Goal: Check status: Check status

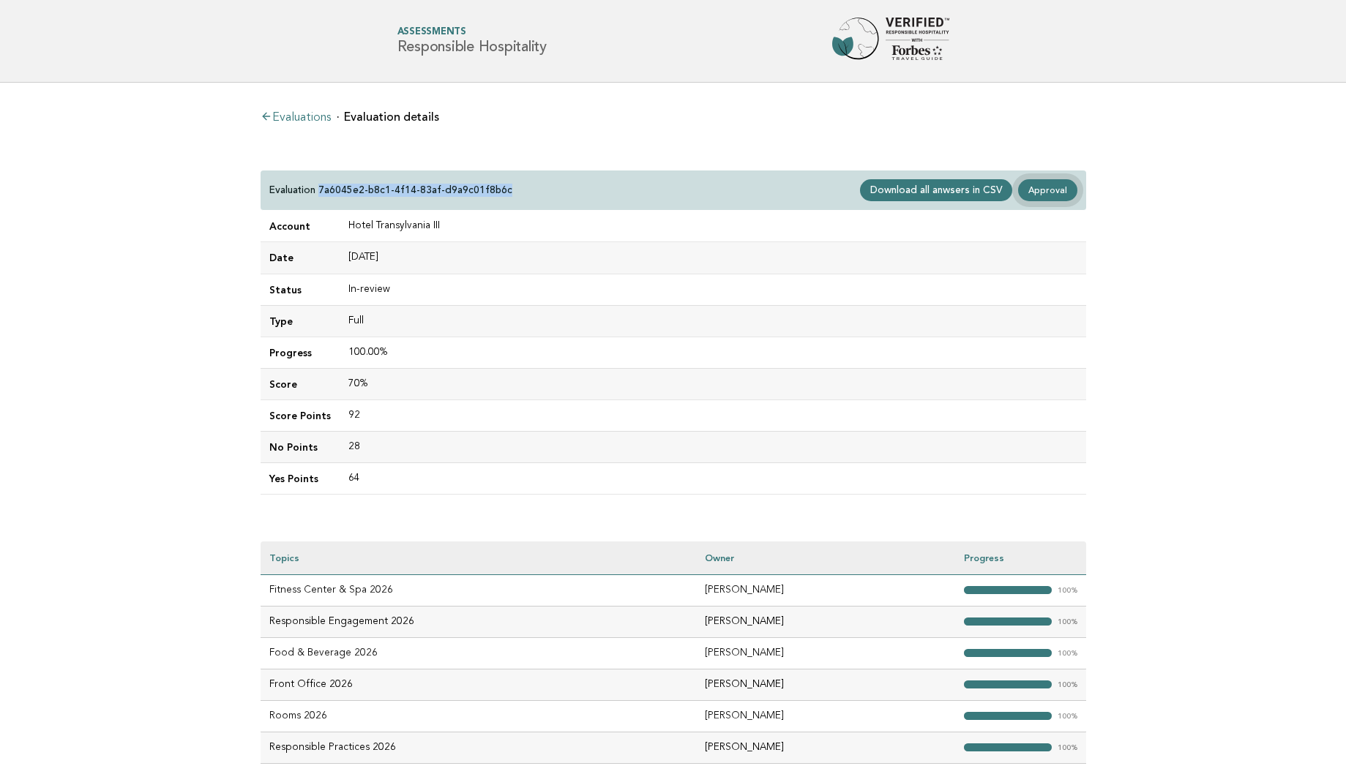
click at [1045, 189] on link "Approval" at bounding box center [1047, 190] width 59 height 22
click at [162, 373] on main "Evaluations Evaluation details Evaluation 7a6045e2-b8c1-4f14-83af-d9a9c01f8b6c …" at bounding box center [673, 437] width 1346 height 708
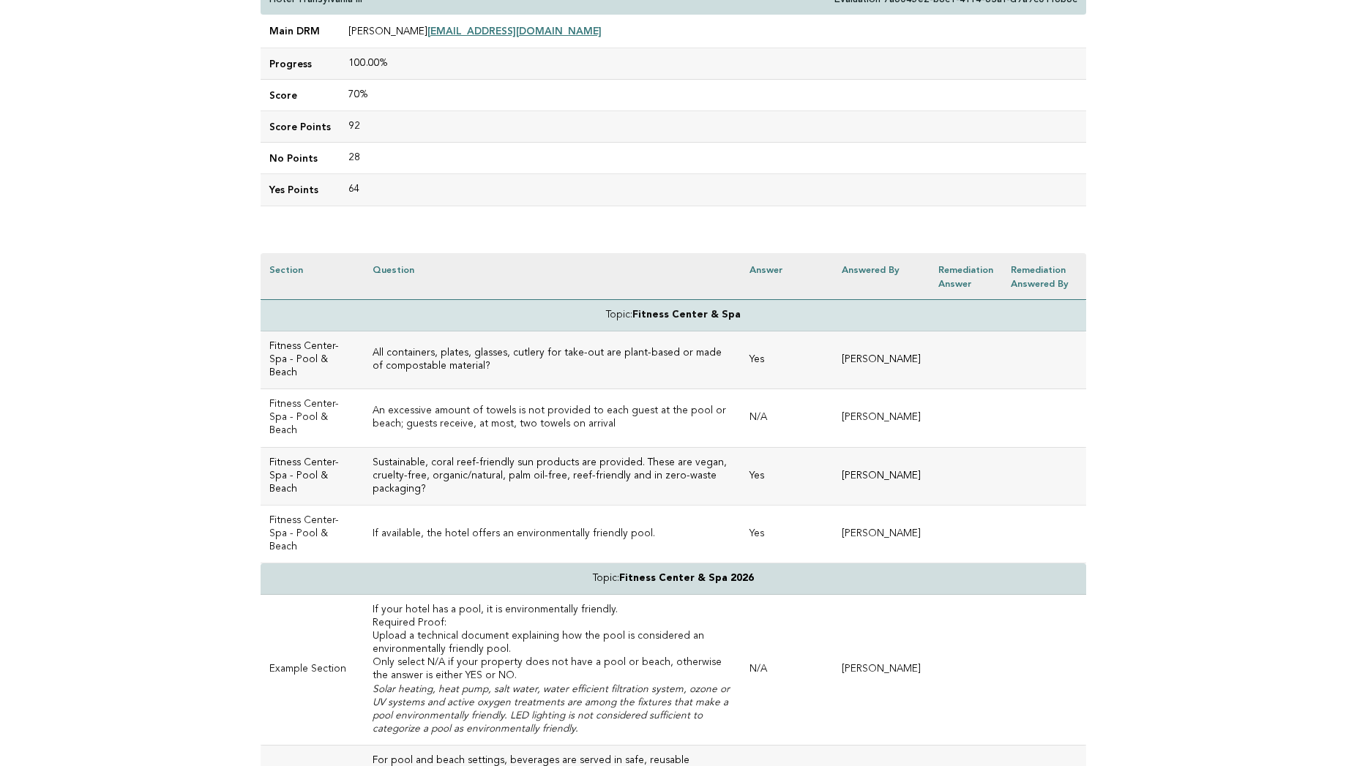
scroll to position [176, 0]
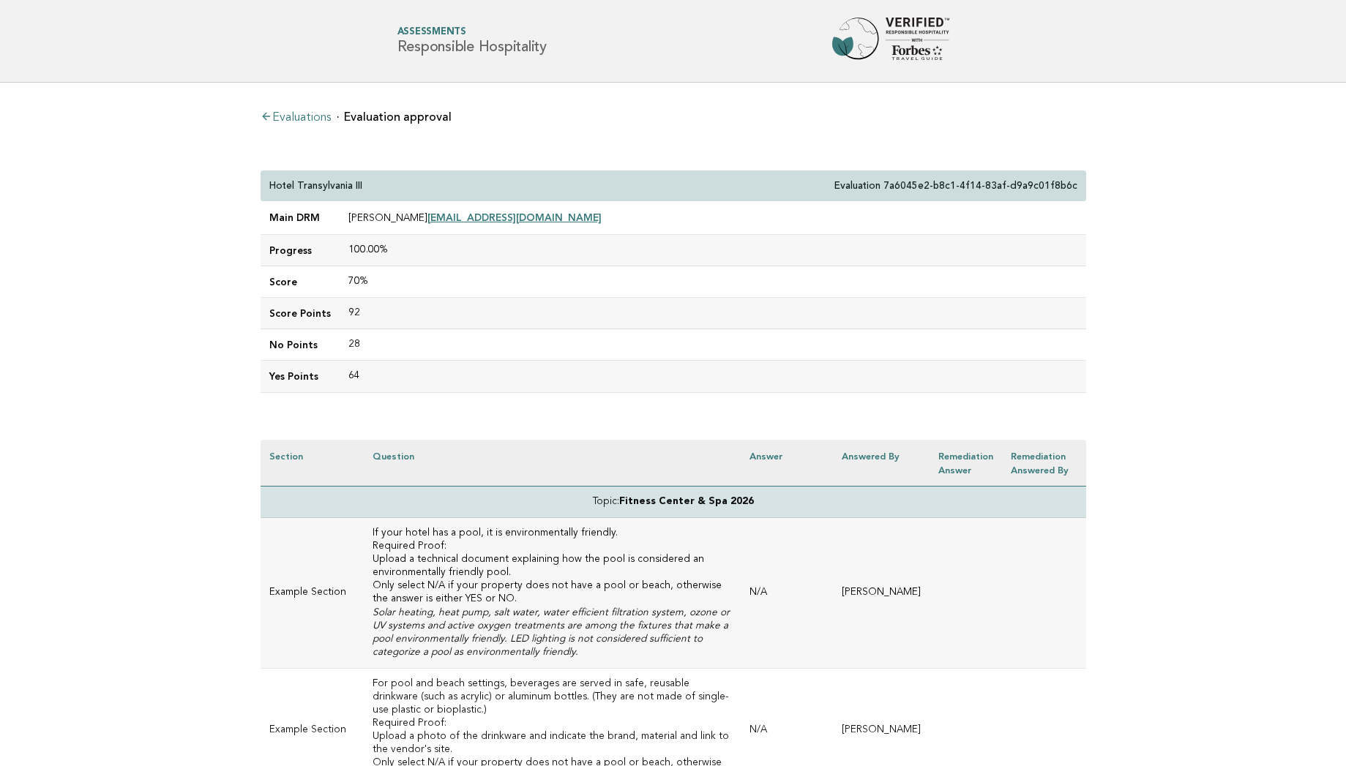
scroll to position [176, 0]
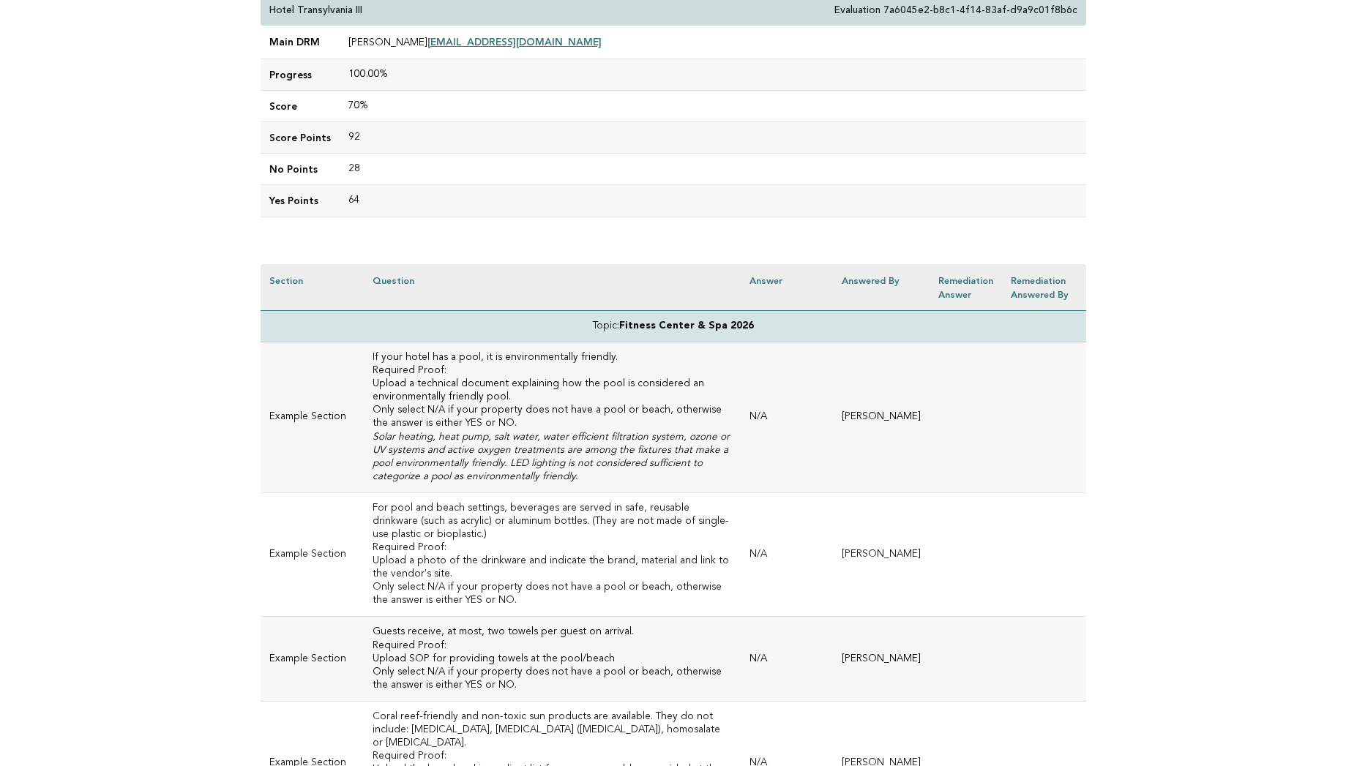
click at [678, 508] on h3 "For pool and beach settings, beverages are served in safe, reusable drinkware (…" at bounding box center [553, 522] width 360 height 40
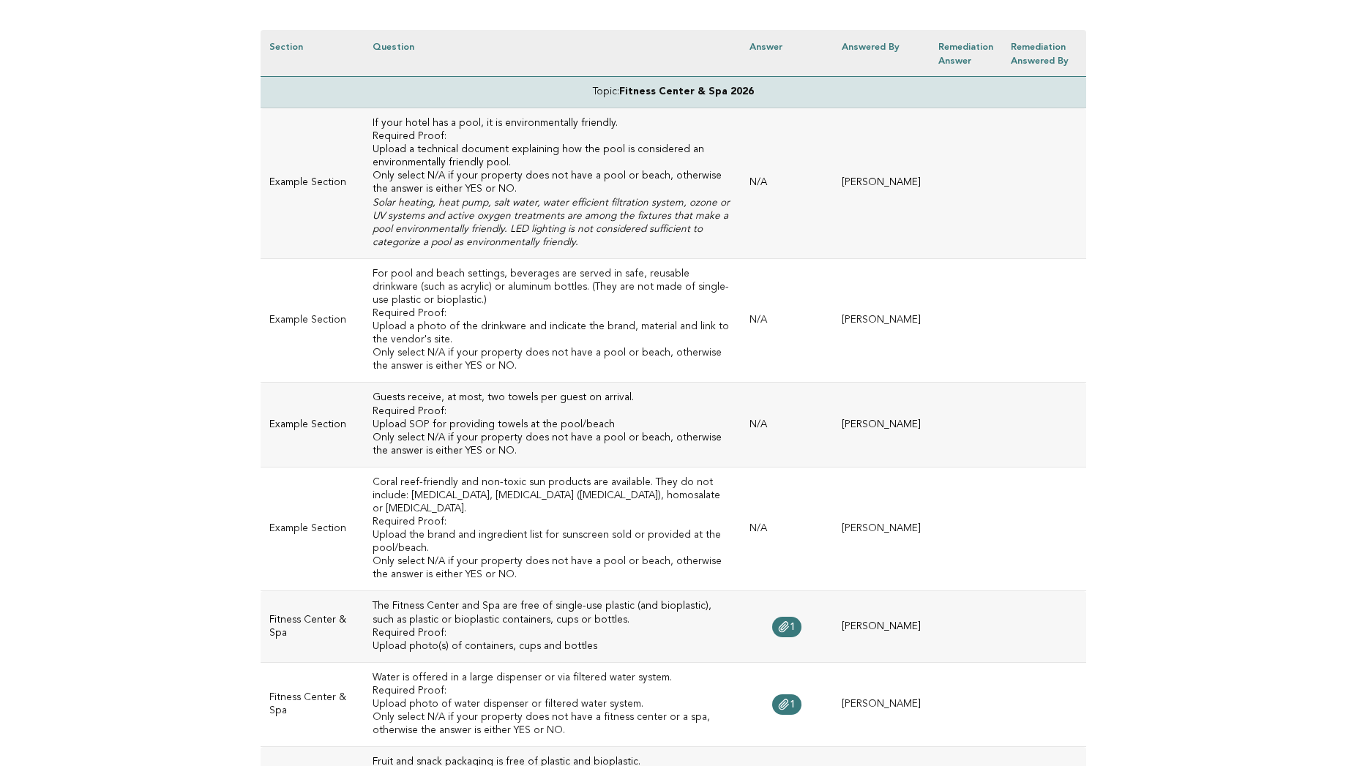
scroll to position [351, 0]
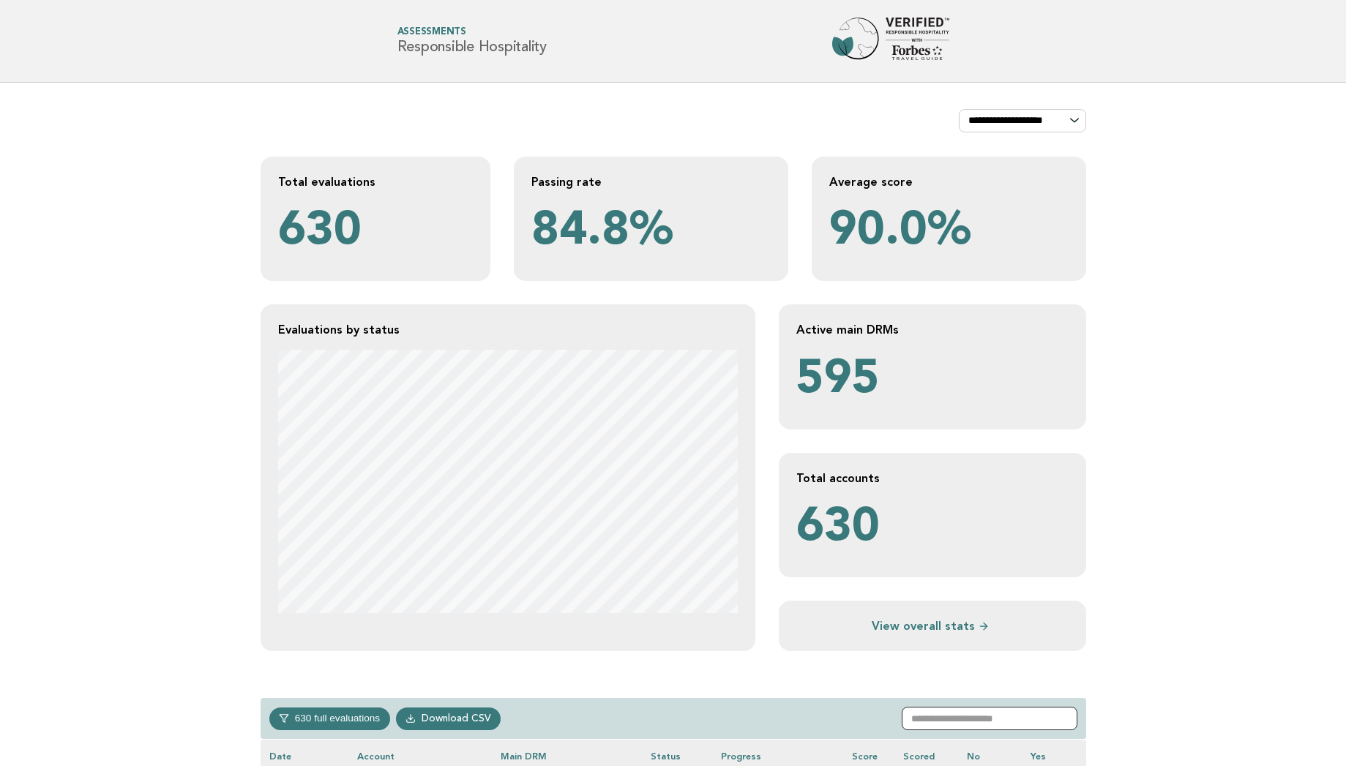
click at [1015, 716] on input "text" at bounding box center [990, 718] width 176 height 23
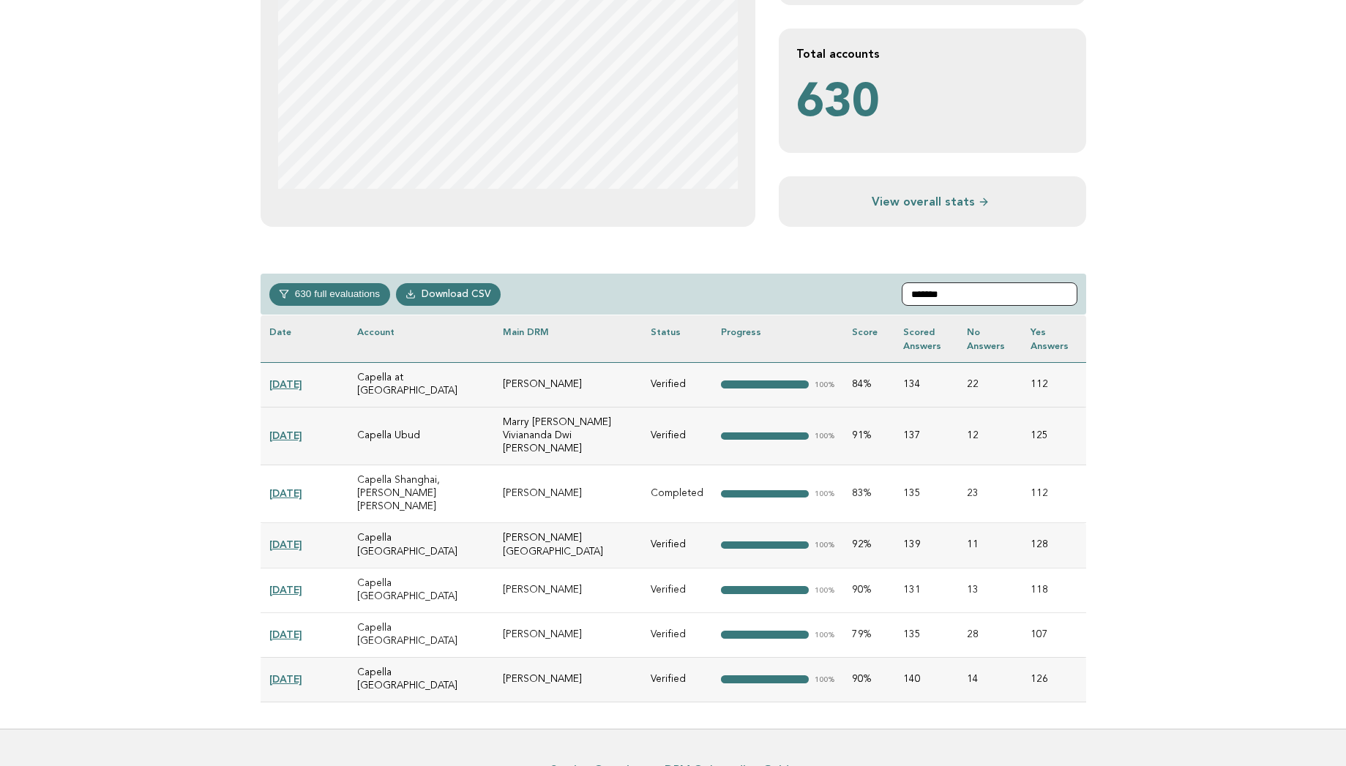
scroll to position [431, 0]
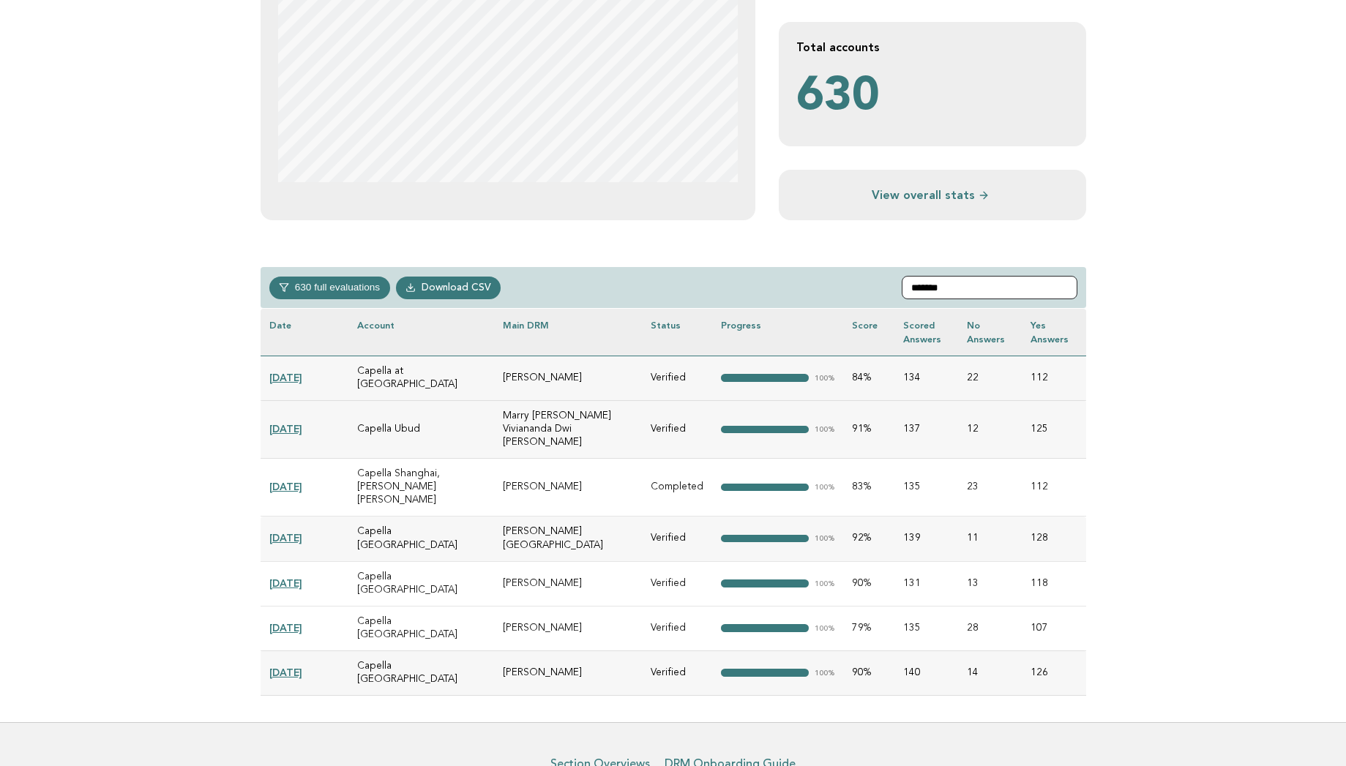
type input "*******"
click at [278, 622] on link "2024-12-18" at bounding box center [285, 628] width 33 height 12
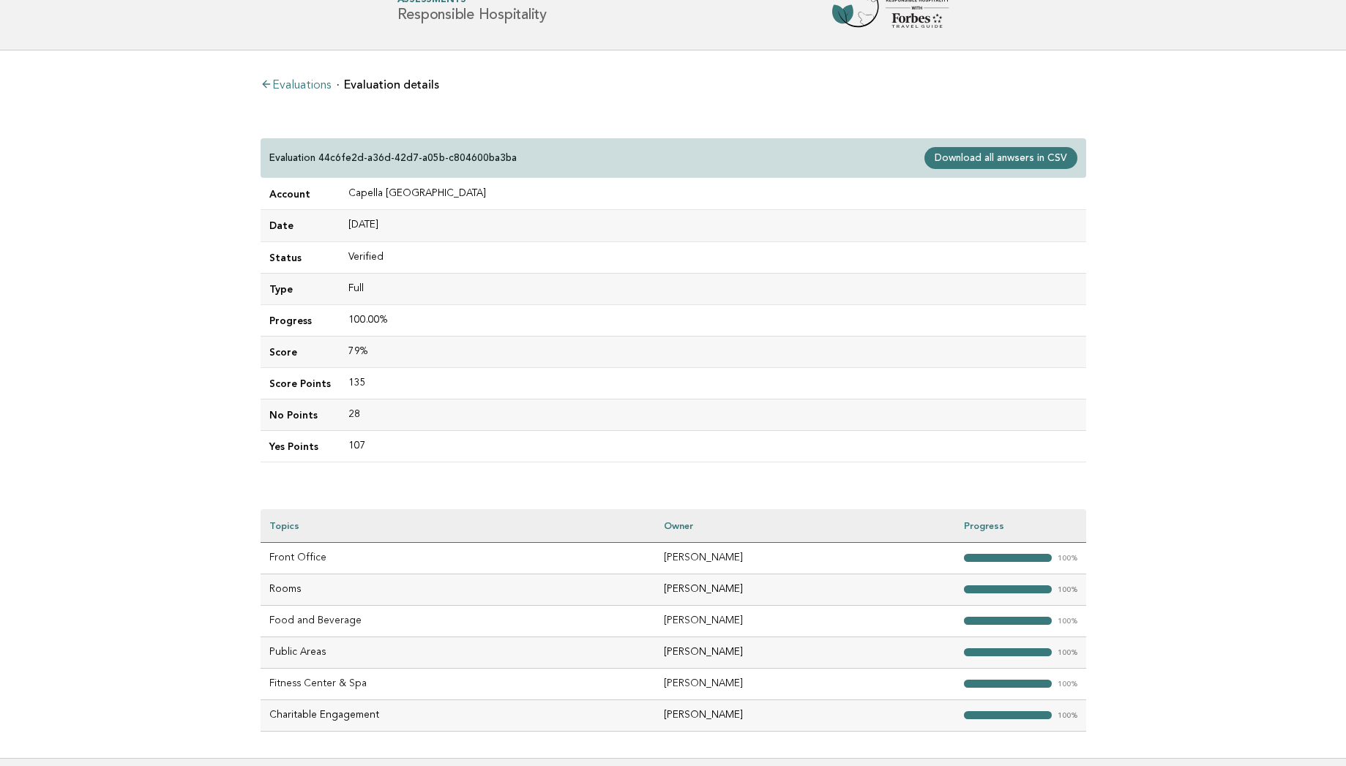
scroll to position [29, 0]
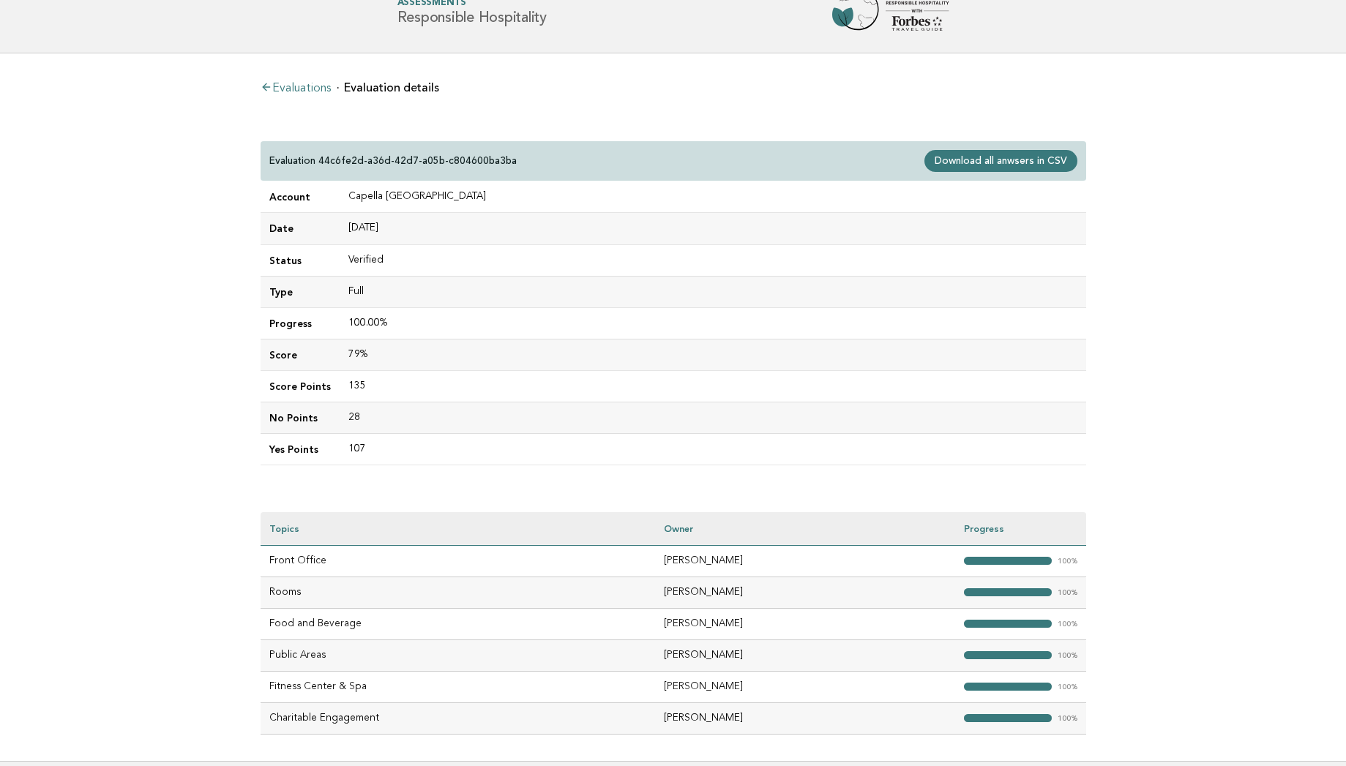
click at [225, 291] on main "Evaluations Evaluation details Evaluation 44c6fe2d-a36d-42d7-a05b-c804600ba3ba …" at bounding box center [673, 407] width 1346 height 708
click at [470, 357] on td "79%" at bounding box center [713, 354] width 747 height 31
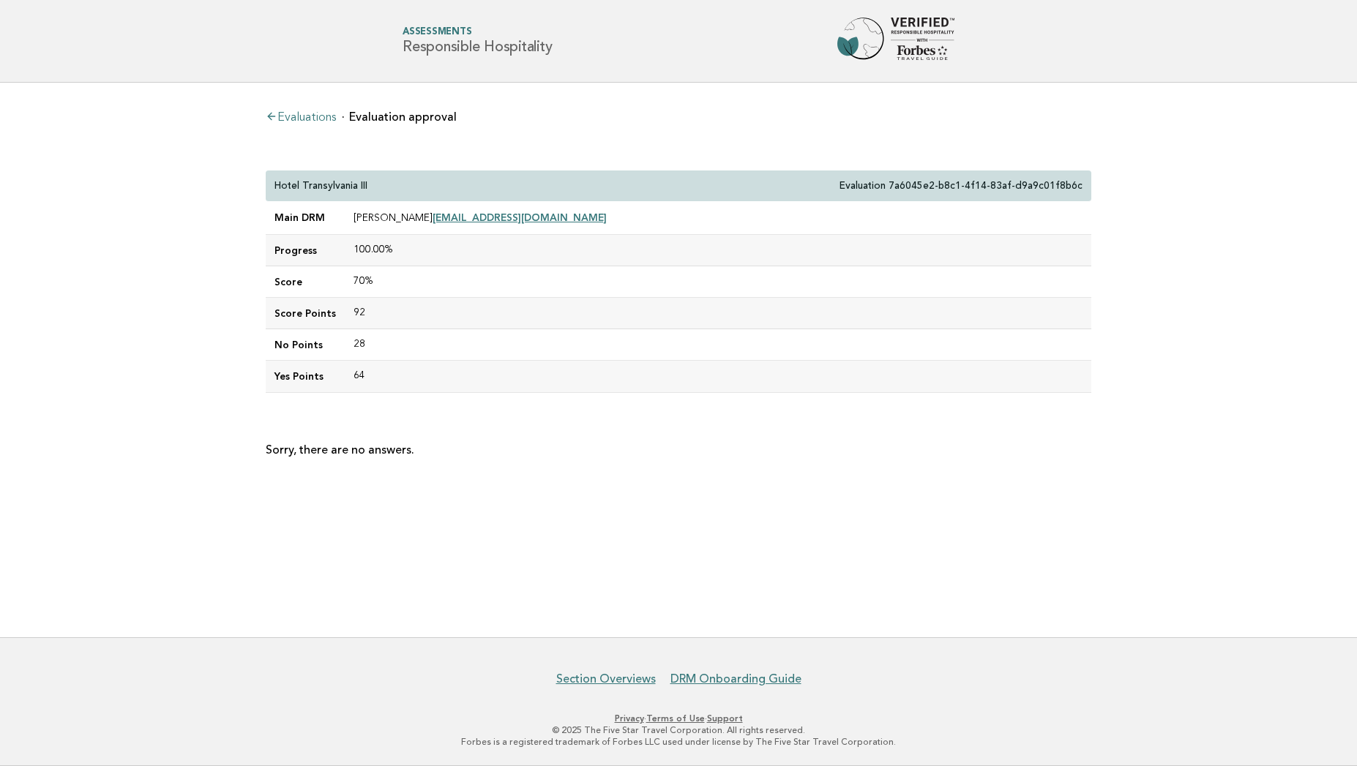
click at [950, 188] on p "Evaluation 7a6045e2-b8c1-4f14-83af-d9a9c01f8b6c" at bounding box center [961, 185] width 243 height 13
drag, startPoint x: 901, startPoint y: 183, endPoint x: 1091, endPoint y: 192, distance: 189.8
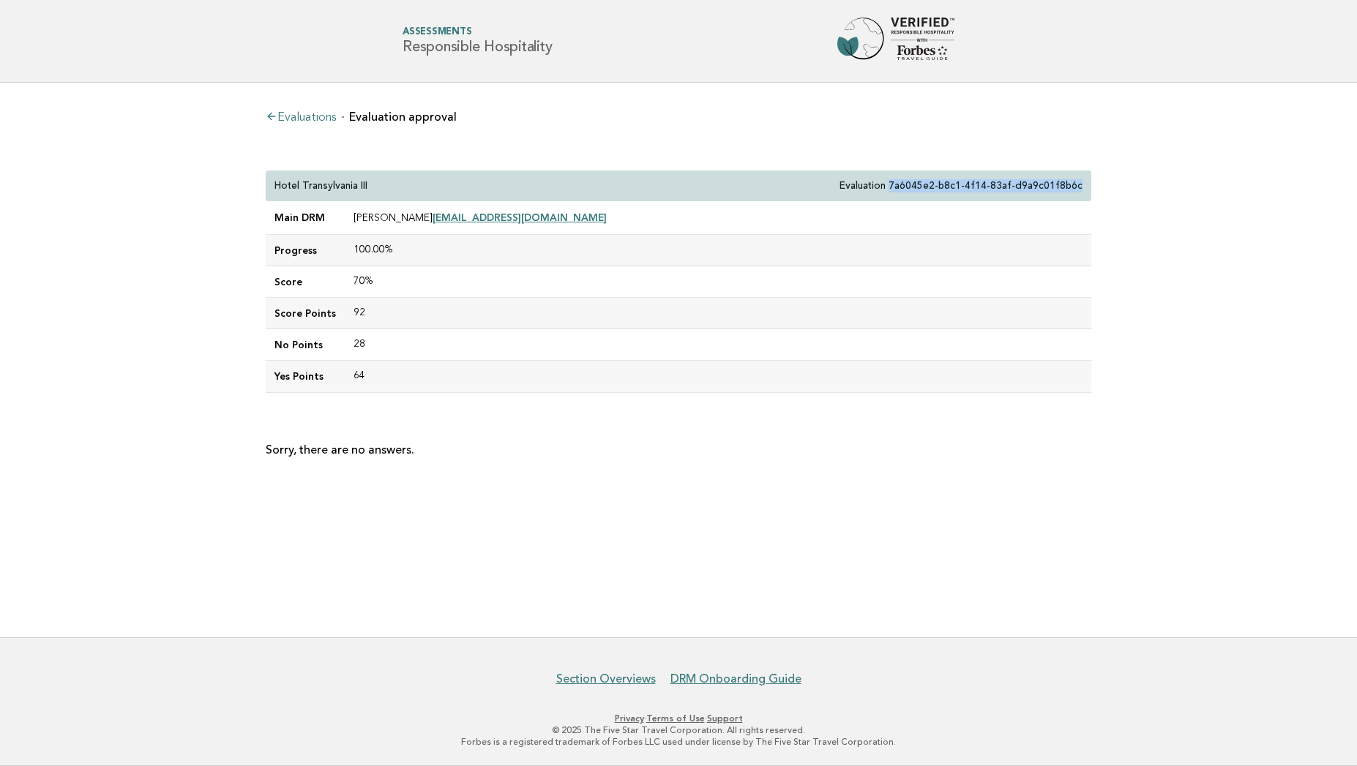
click at [1091, 192] on div "Hotel Transylvania III Evaluation 7a6045e2-b8c1-4f14-83af-d9a9c01f8b6c" at bounding box center [679, 186] width 826 height 31
copy p "7a6045e2-b8c1-4f14-83af-d9a9c01f8b6c"
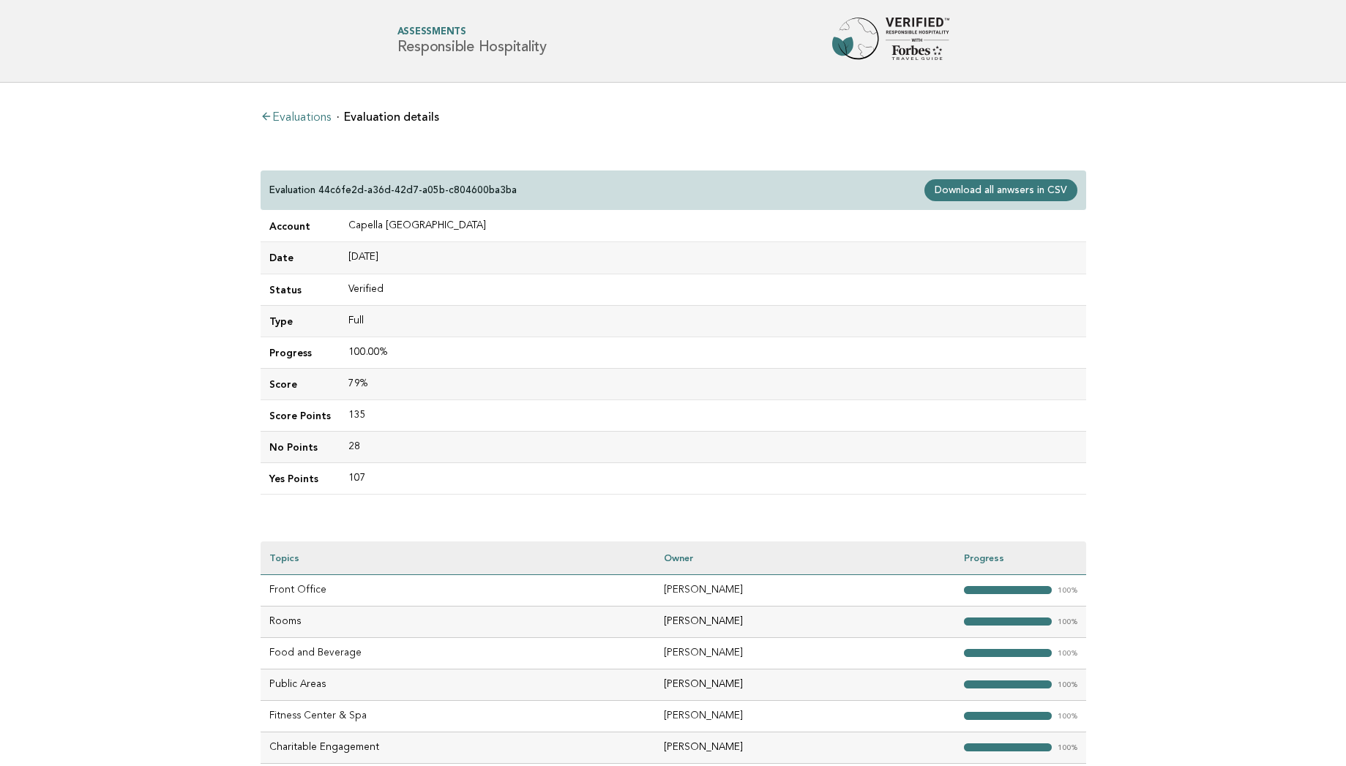
scroll to position [29, 0]
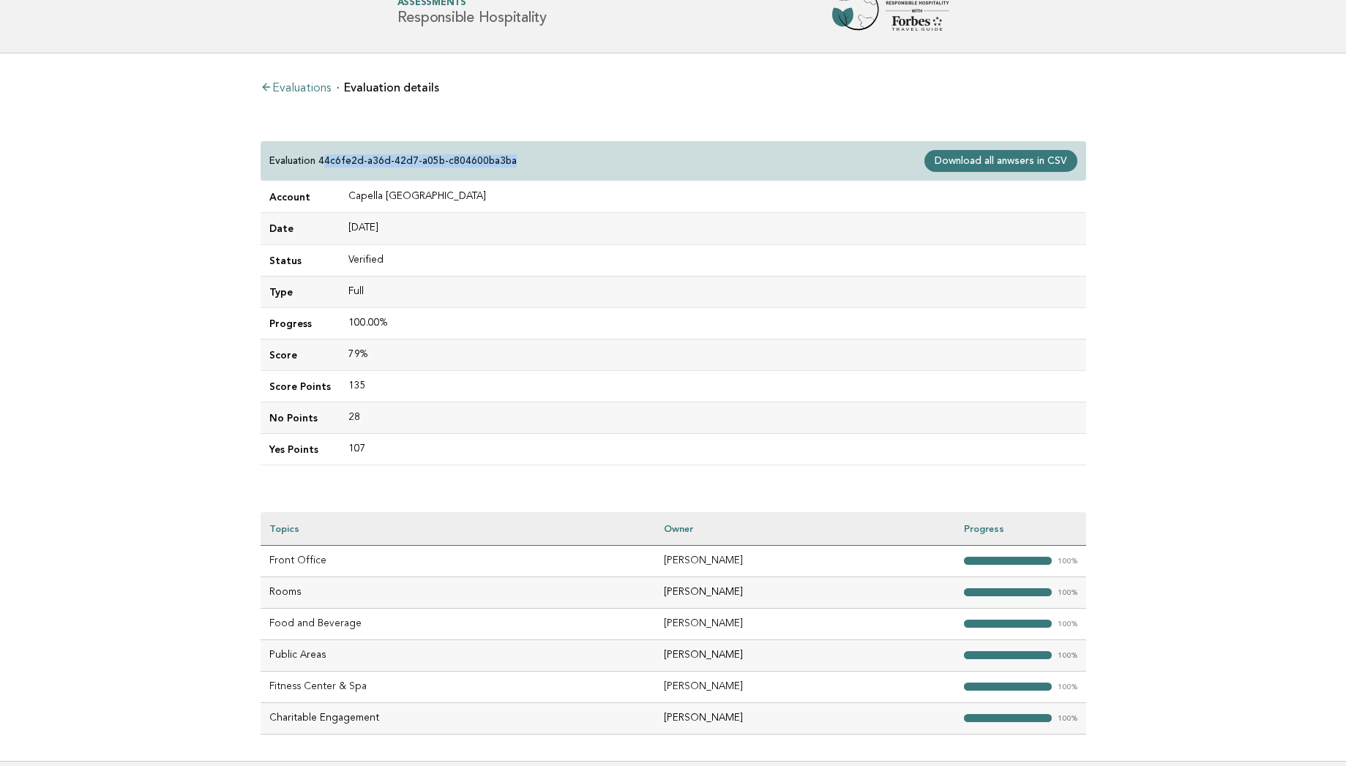
drag, startPoint x: 321, startPoint y: 159, endPoint x: 512, endPoint y: 170, distance: 191.4
click at [512, 170] on div "Evaluation 44c6fe2d-a36d-42d7-a05b-c804600ba3ba Download all anwsers in CSV" at bounding box center [674, 161] width 826 height 40
drag, startPoint x: 321, startPoint y: 157, endPoint x: 547, endPoint y: 176, distance: 226.3
click at [547, 176] on div "Evaluation 44c6fe2d-a36d-42d7-a05b-c804600ba3ba Download all anwsers in CSV" at bounding box center [674, 161] width 826 height 40
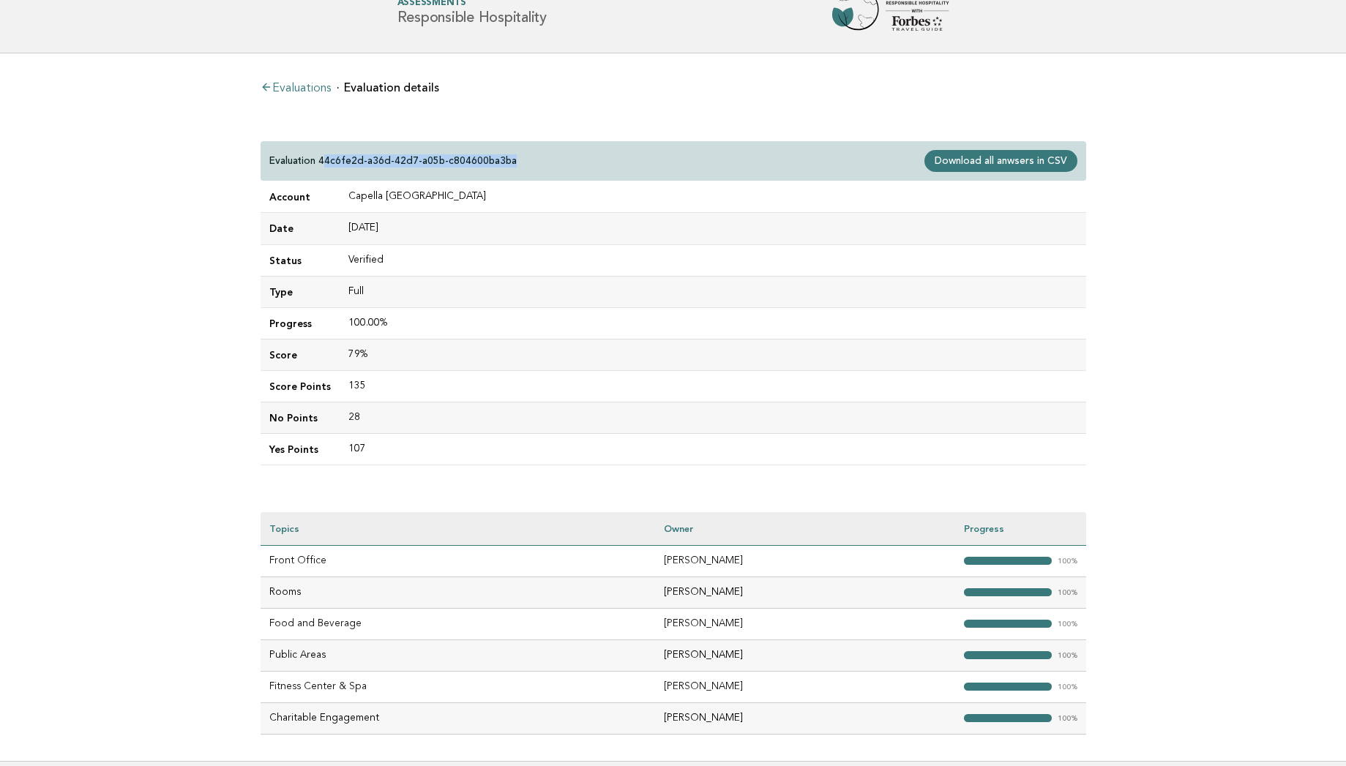
click at [547, 176] on div "Evaluation 44c6fe2d-a36d-42d7-a05b-c804600ba3ba Download all anwsers in CSV" at bounding box center [674, 161] width 826 height 40
drag, startPoint x: 318, startPoint y: 160, endPoint x: 506, endPoint y: 171, distance: 187.8
click at [506, 171] on div "Evaluation 44c6fe2d-a36d-42d7-a05b-c804600ba3ba Download all anwsers in CSV" at bounding box center [674, 161] width 826 height 40
copy p "44c6fe2d-a36d-42d7-a05b-c804600ba3ba"
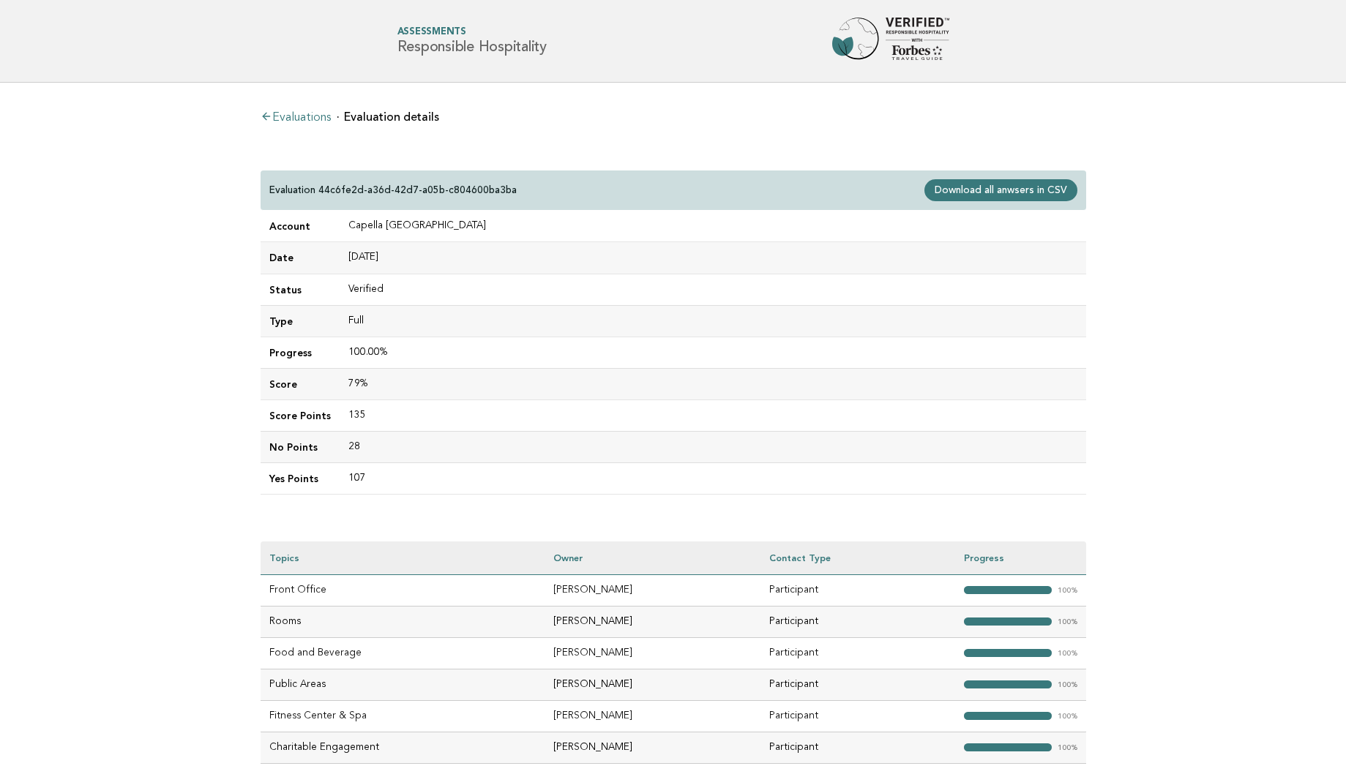
scroll to position [31, 0]
click at [169, 470] on main "Evaluations Evaluation details Evaluation 44c6fe2d-a36d-42d7-a05b-c804600ba3ba …" at bounding box center [673, 593] width 1346 height 1021
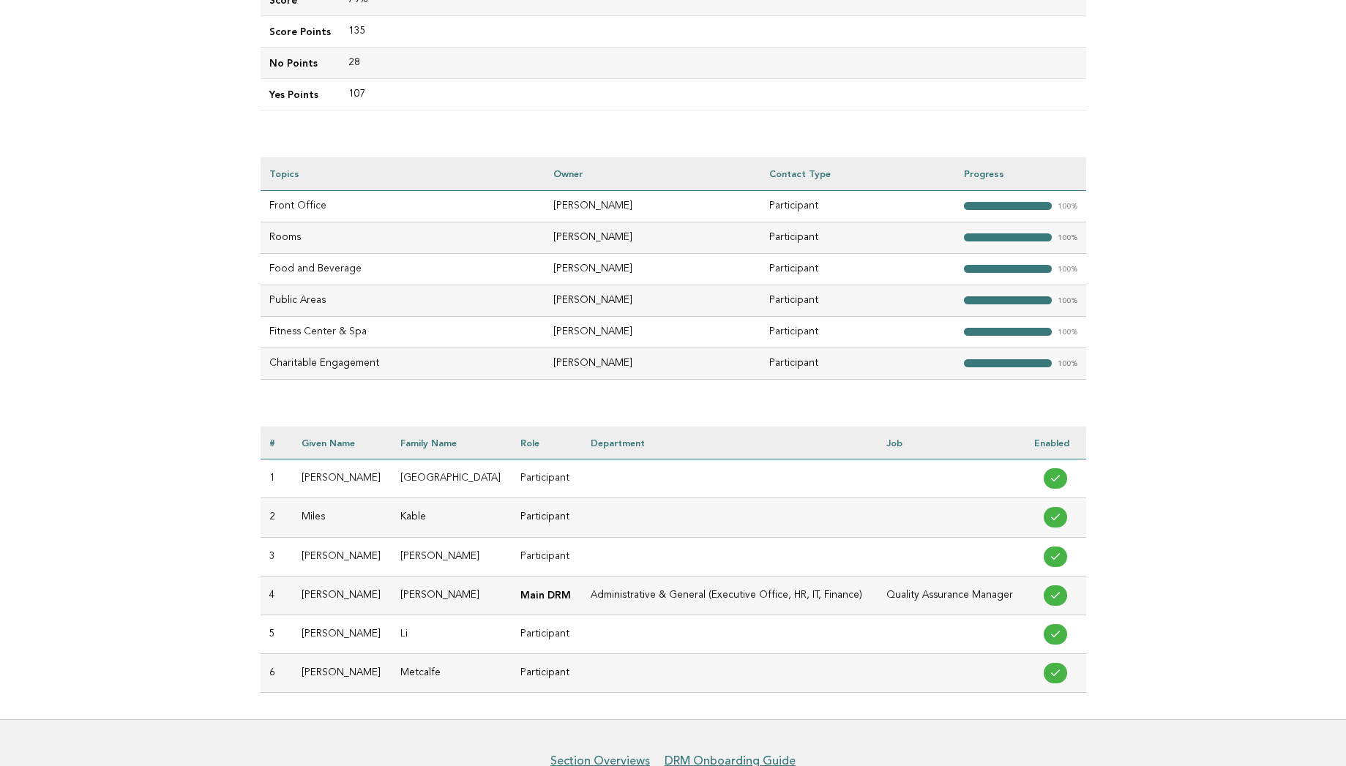
scroll to position [466, 0]
